Goal: Transaction & Acquisition: Obtain resource

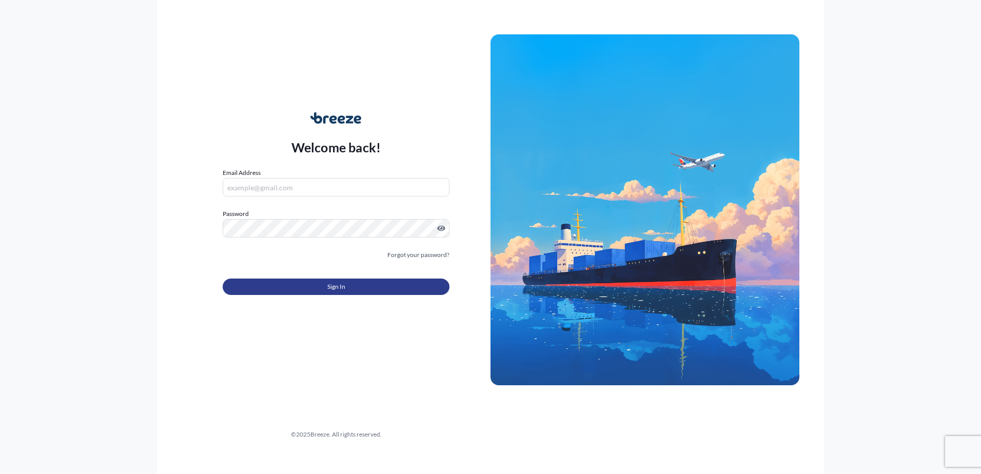
type input "[PERSON_NAME][EMAIL_ADDRESS][DOMAIN_NAME]"
click at [329, 286] on span "Sign In" at bounding box center [336, 287] width 18 height 10
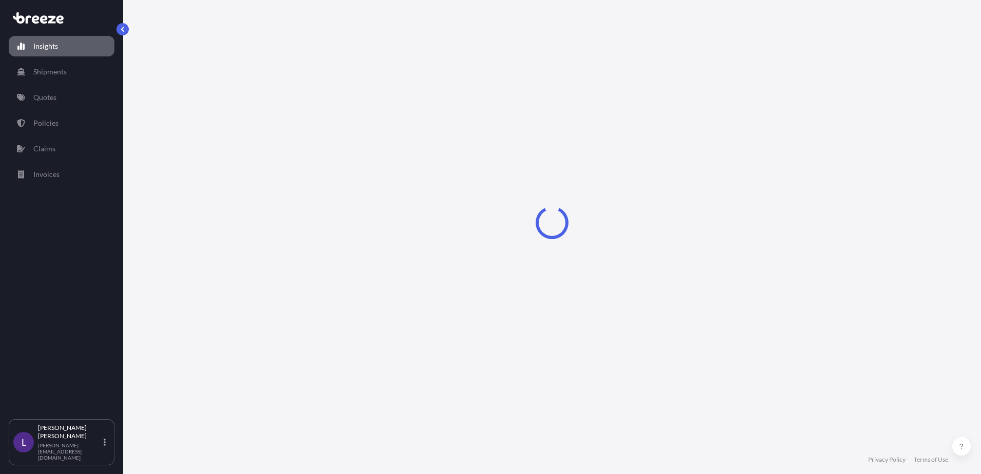
select select "2025"
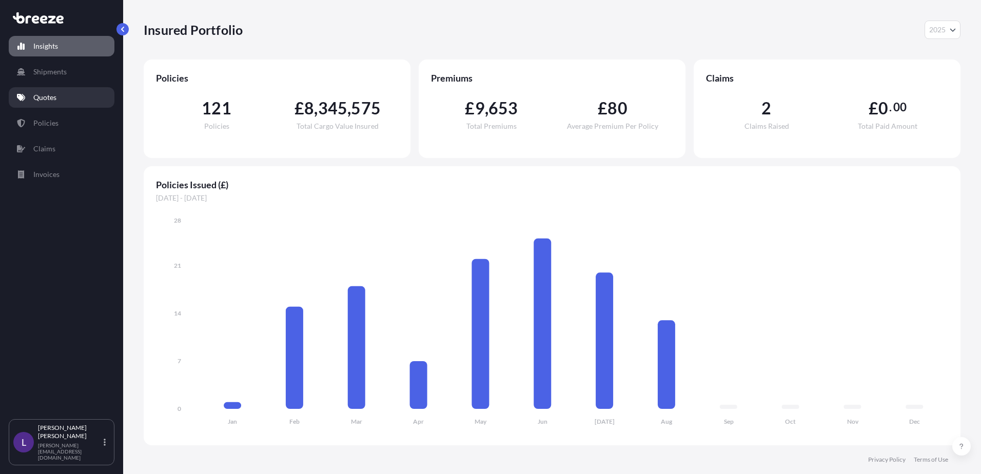
click at [43, 94] on p "Quotes" at bounding box center [44, 97] width 23 height 10
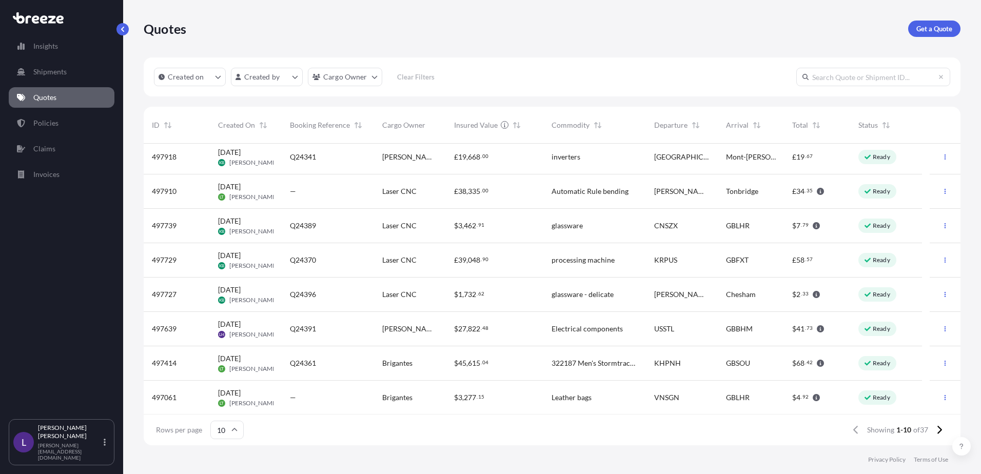
scroll to position [73, 0]
click at [938, 430] on icon at bounding box center [940, 430] width 6 height 9
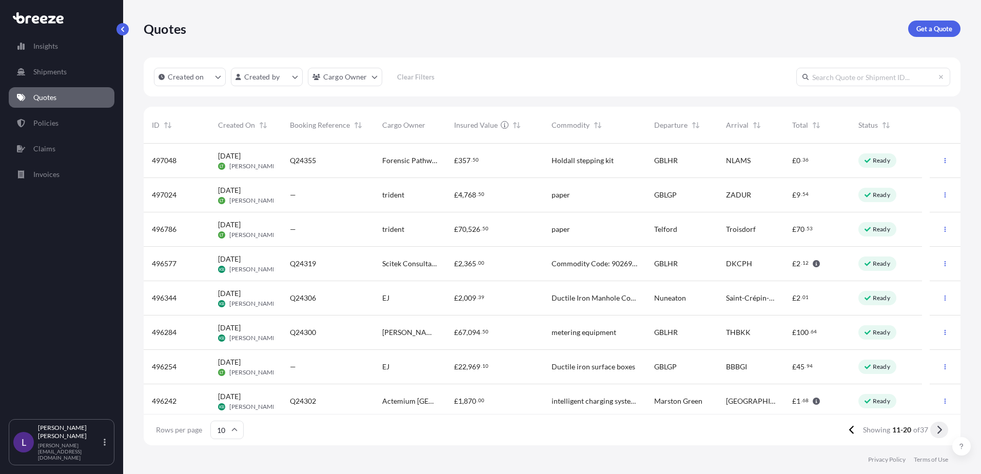
click at [939, 427] on icon at bounding box center [940, 430] width 5 height 8
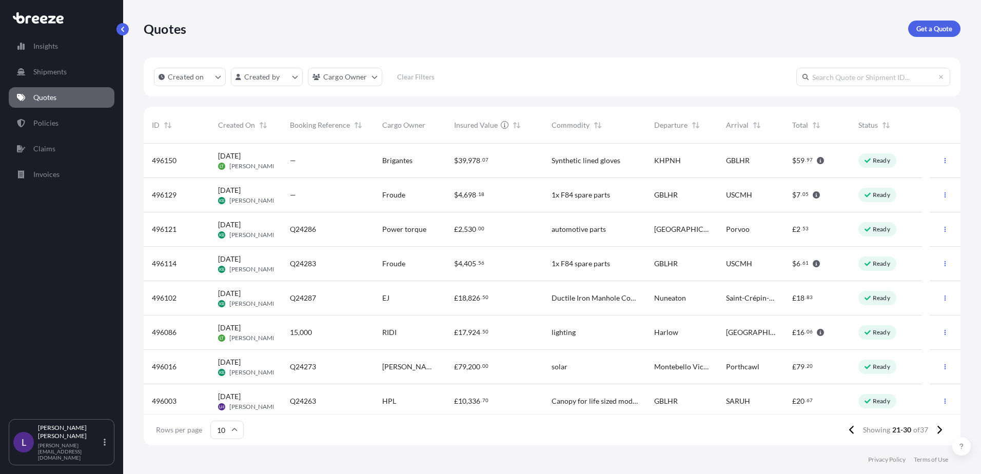
scroll to position [73, 0]
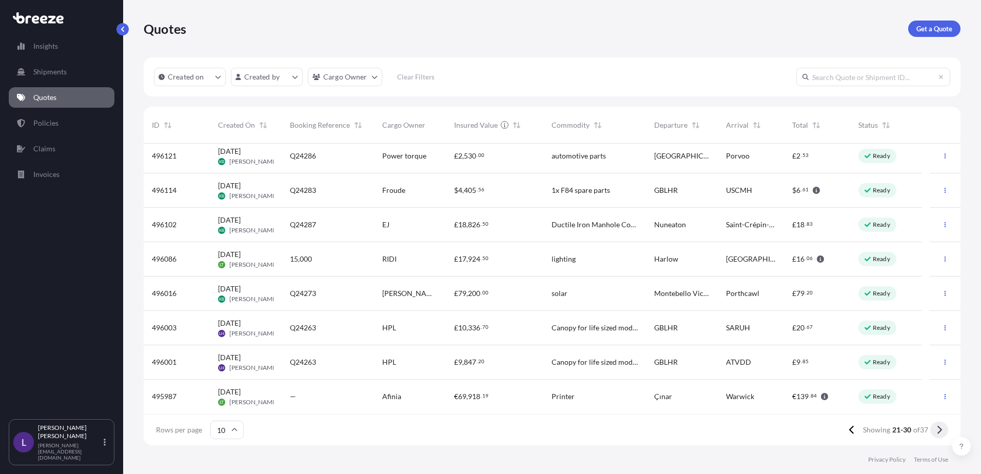
click at [940, 430] on icon at bounding box center [940, 430] width 6 height 9
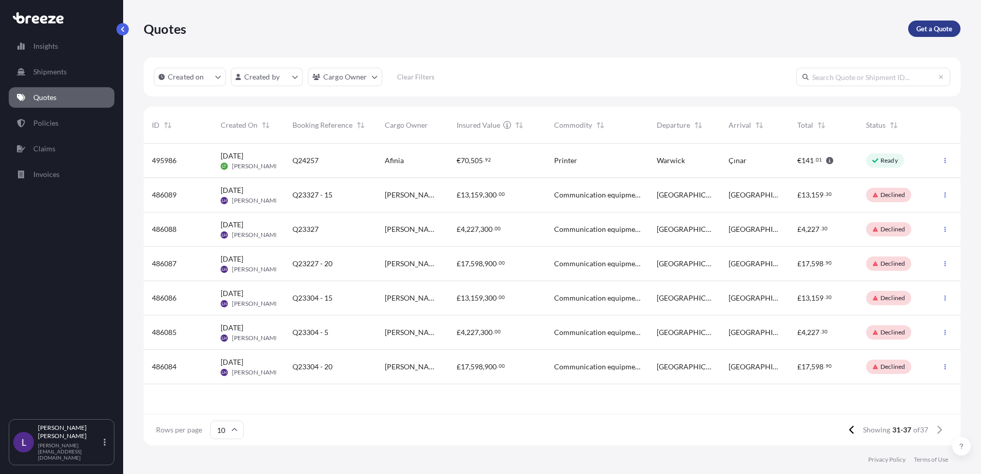
click at [938, 25] on p "Get a Quote" at bounding box center [935, 29] width 36 height 10
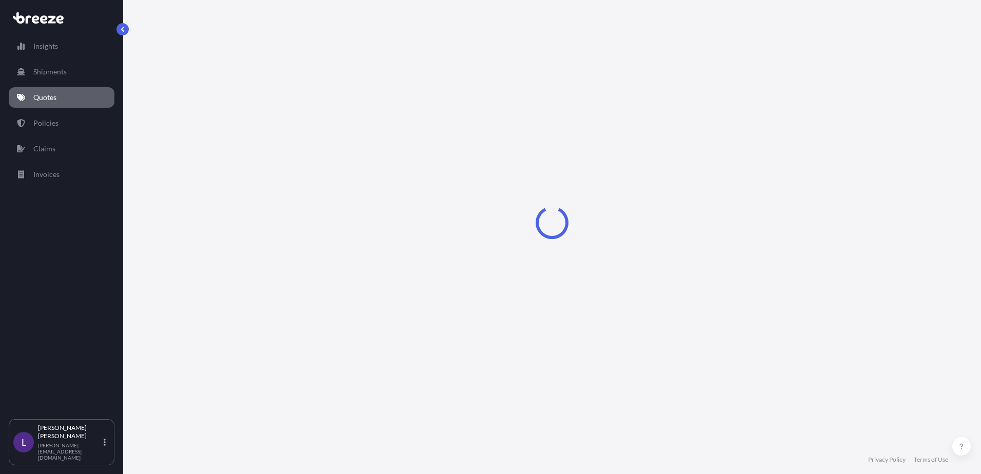
select select "Sea"
select select "1"
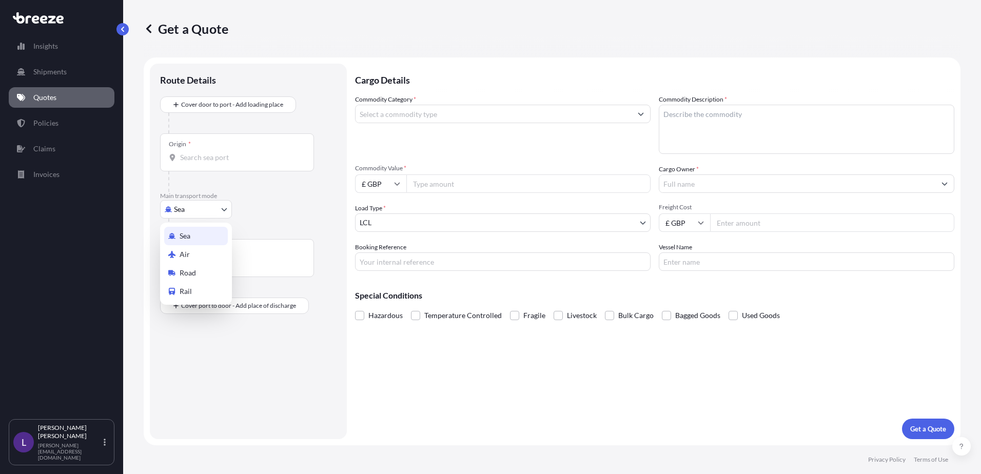
click at [215, 212] on body "Insights Shipments Quotes Policies Claims Invoices L [PERSON_NAME] [PERSON_NAME…" at bounding box center [490, 237] width 981 height 474
click at [200, 273] on div "Road" at bounding box center [196, 273] width 64 height 18
select select "Road"
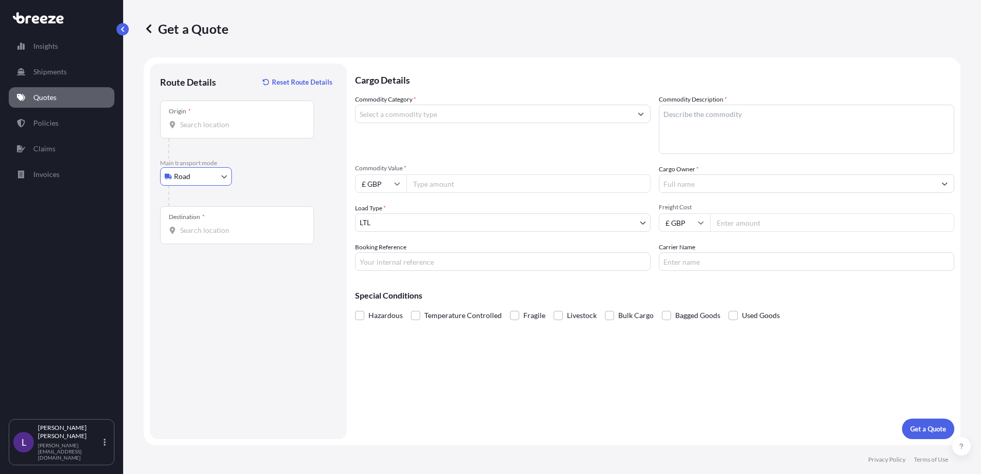
click at [205, 128] on input "Origin *" at bounding box center [240, 125] width 121 height 10
click at [181, 118] on div "Origin *" at bounding box center [237, 120] width 154 height 38
click at [181, 120] on input "Origin * Please select an origin" at bounding box center [240, 125] width 121 height 10
paste input "[STREET_ADDRESS]"
click at [233, 157] on span "[STREET_ADDRESS]" at bounding box center [227, 159] width 64 height 10
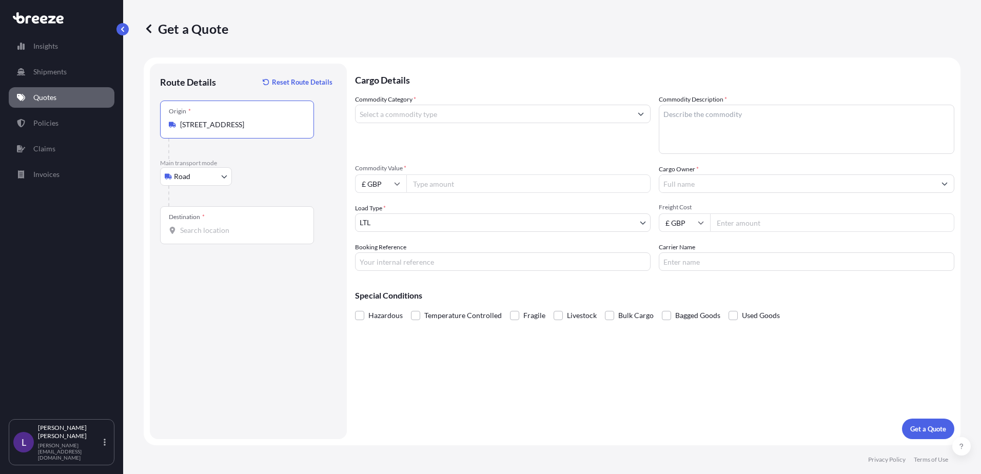
type input "[STREET_ADDRESS]"
click at [202, 230] on input "Destination *" at bounding box center [240, 230] width 121 height 10
paste input "[PERSON_NAME], [GEOGRAPHIC_DATA]"
click at [237, 270] on span "[PERSON_NAME][STREET_ADDRESS]" at bounding box center [255, 265] width 121 height 10
type input "[PERSON_NAME][STREET_ADDRESS]"
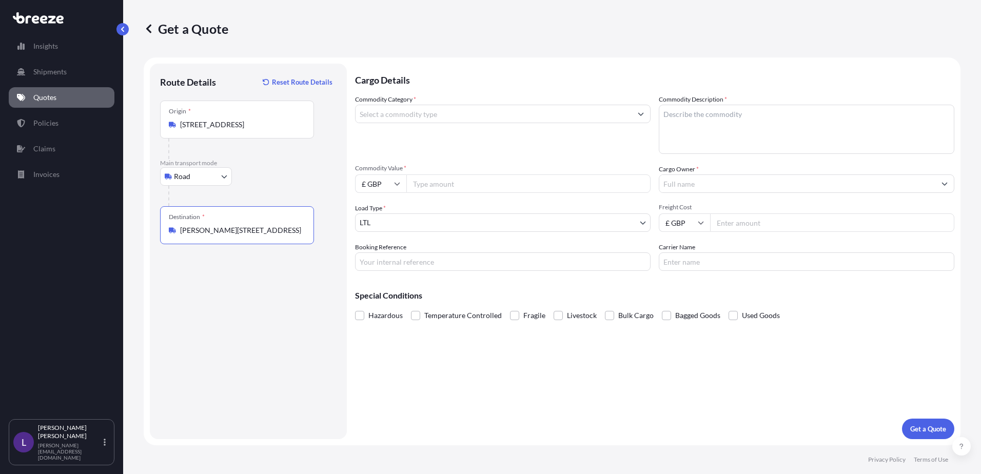
click at [373, 113] on input "Commodity Category *" at bounding box center [494, 114] width 276 height 18
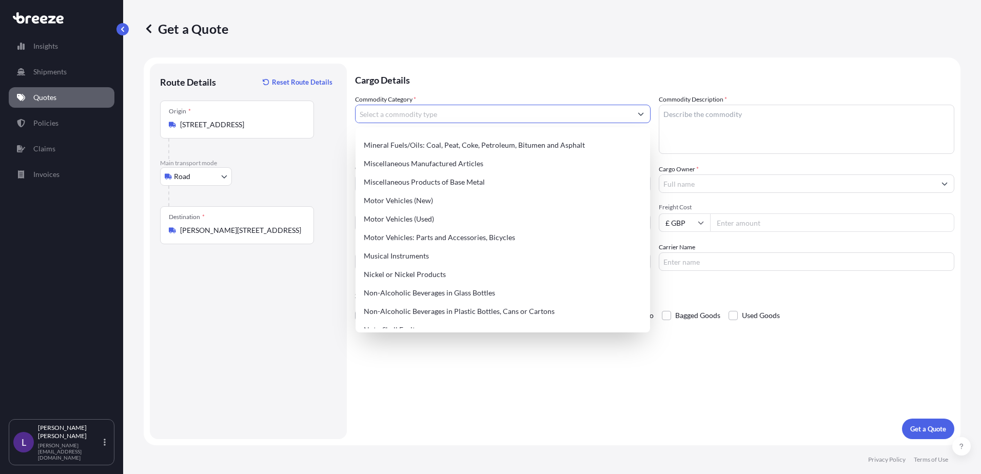
scroll to position [1415, 0]
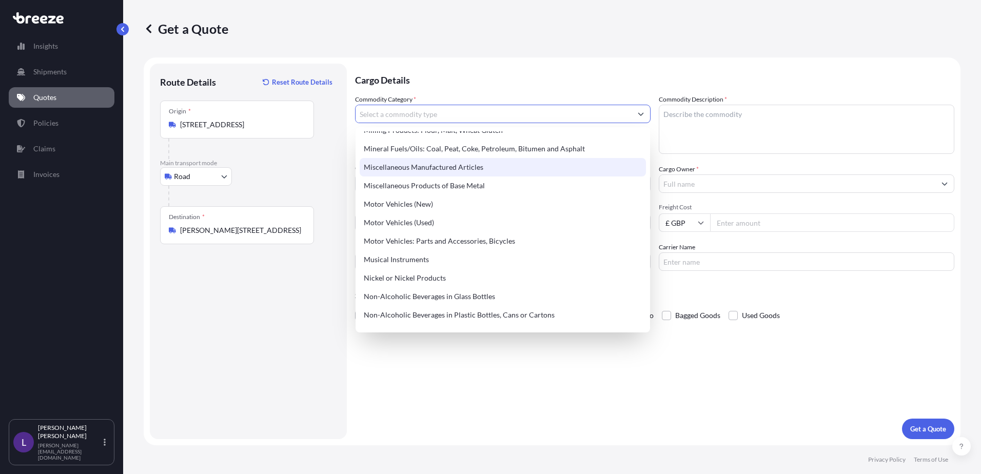
click at [469, 169] on div "Miscellaneous Manufactured Articles" at bounding box center [503, 167] width 286 height 18
type input "Miscellaneous Manufactured Articles"
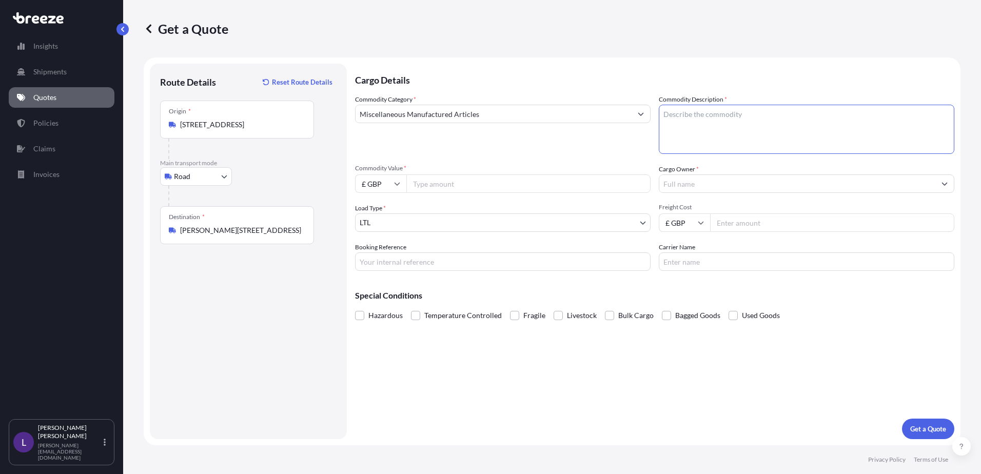
click at [700, 124] on textarea "Commodity Description *" at bounding box center [807, 129] width 296 height 49
type textarea "Home office furniture - monitor stand"
click at [432, 187] on input "Commodity Value *" at bounding box center [529, 184] width 244 height 18
type input "4325.81"
click at [385, 182] on input "£ GBP" at bounding box center [380, 184] width 51 height 18
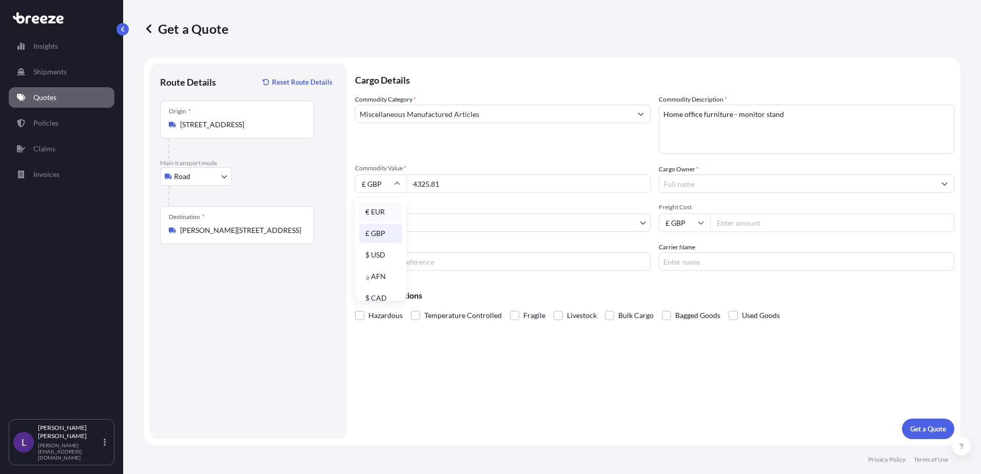
click at [384, 209] on div "€ EUR" at bounding box center [380, 212] width 43 height 20
type input "€ EUR"
click at [687, 187] on input "Cargo Owner *" at bounding box center [798, 184] width 276 height 18
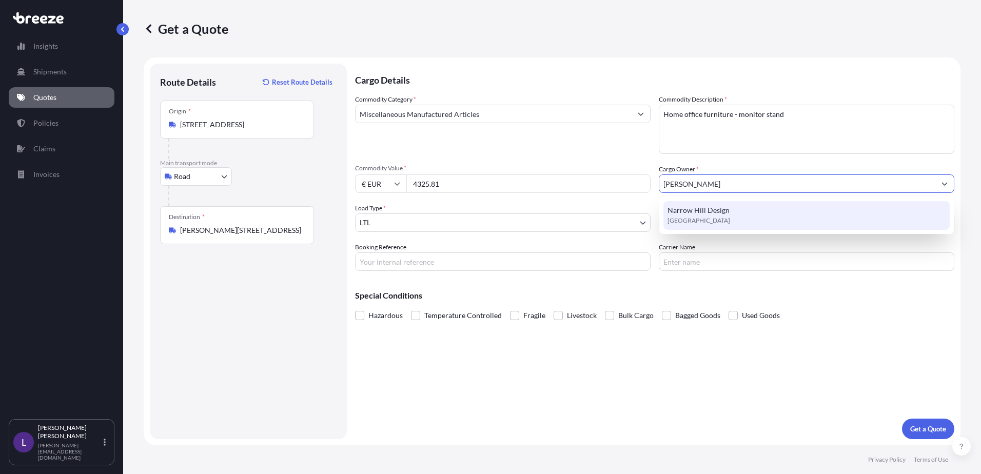
click at [700, 211] on span "Narrow Hill Design" at bounding box center [699, 210] width 62 height 10
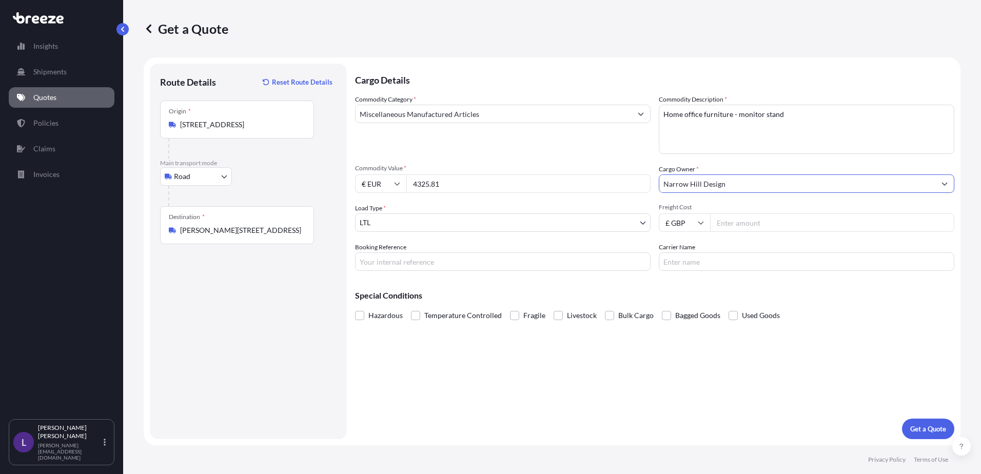
type input "Narrow Hill Design"
click at [722, 223] on input "Freight Cost" at bounding box center [832, 223] width 244 height 18
type input "350.00"
drag, startPoint x: 389, startPoint y: 264, endPoint x: 406, endPoint y: 261, distance: 17.1
click at [389, 264] on input "Booking Reference" at bounding box center [503, 262] width 296 height 18
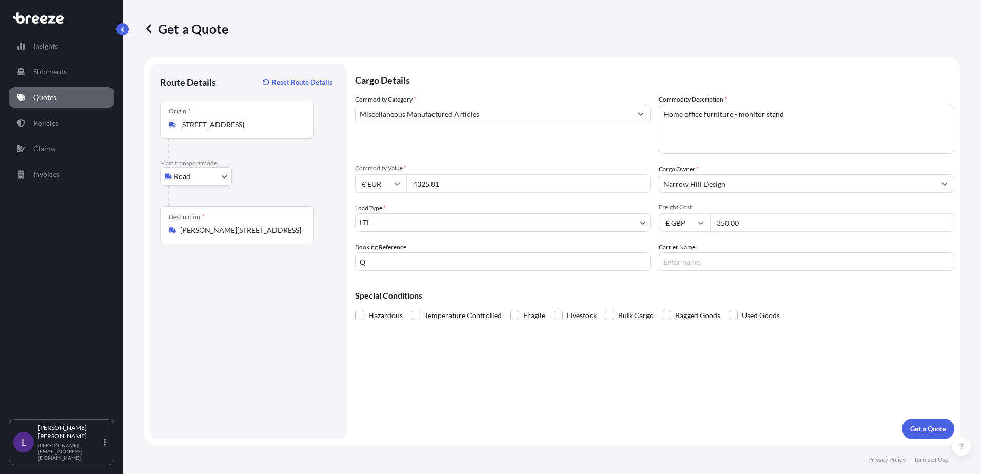
click at [384, 267] on input "Q" at bounding box center [503, 262] width 296 height 18
type input "Q24206"
click at [684, 261] on input "Carrier Name" at bounding box center [807, 262] width 296 height 18
type input "AGI"
click at [931, 426] on p "Get a Quote" at bounding box center [929, 429] width 36 height 10
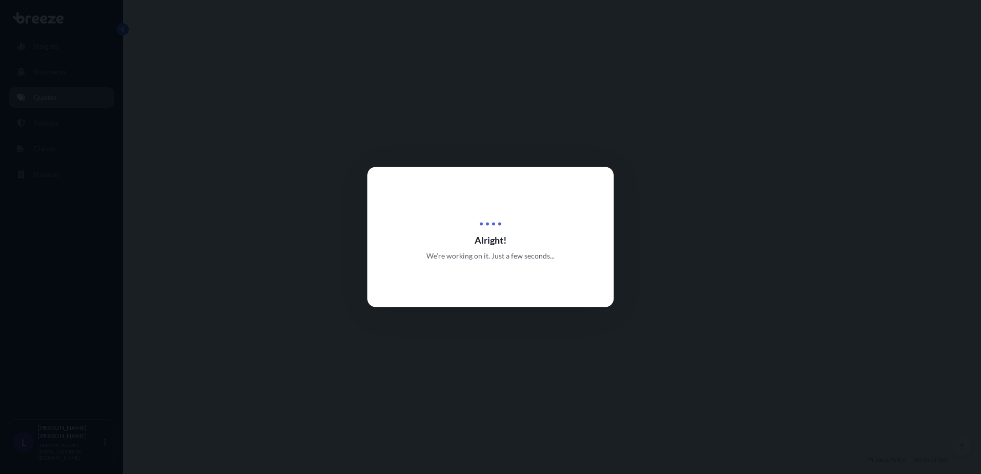
select select "Road"
select select "1"
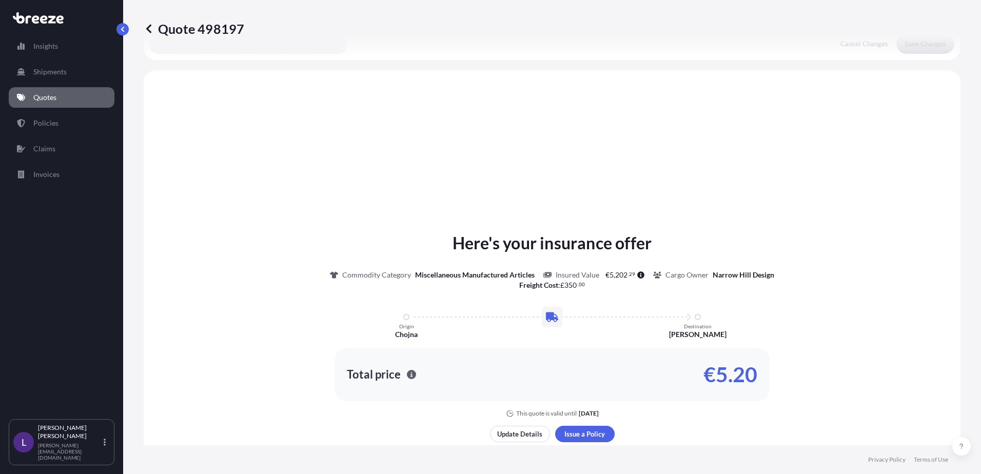
scroll to position [155, 0]
